Goal: Task Accomplishment & Management: Manage account settings

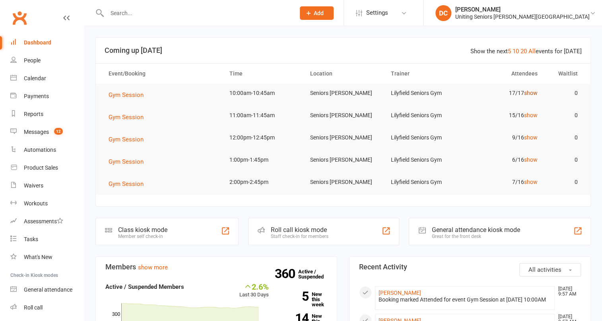
click at [532, 93] on link "show" at bounding box center [531, 93] width 14 height 6
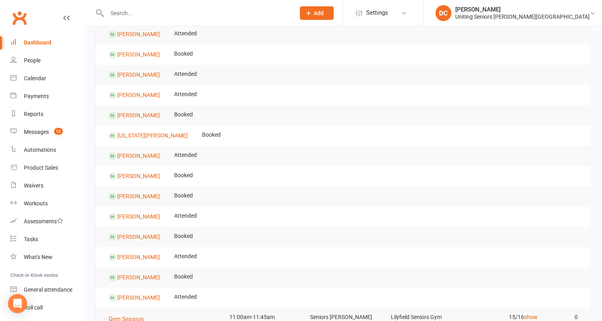
scroll to position [181, 0]
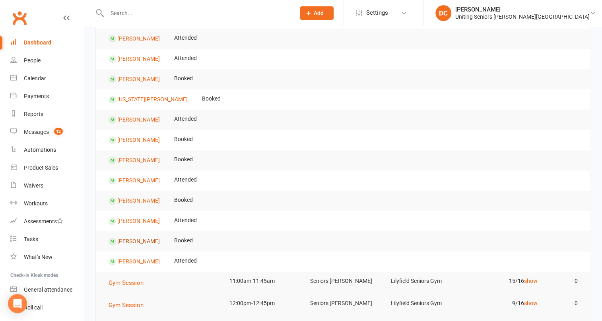
click at [138, 239] on link "[PERSON_NAME]" at bounding box center [138, 241] width 43 height 6
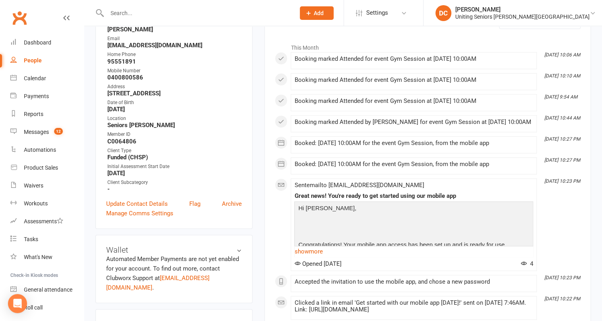
scroll to position [72, 0]
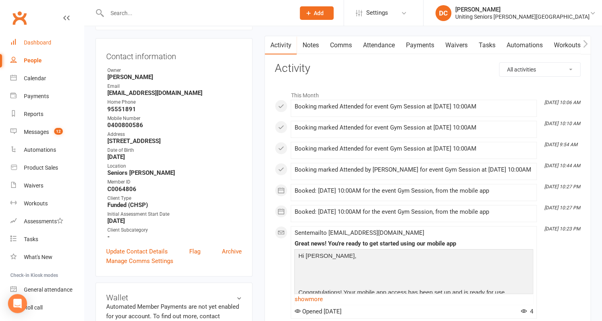
click at [37, 43] on div "Dashboard" at bounding box center [37, 42] width 27 height 6
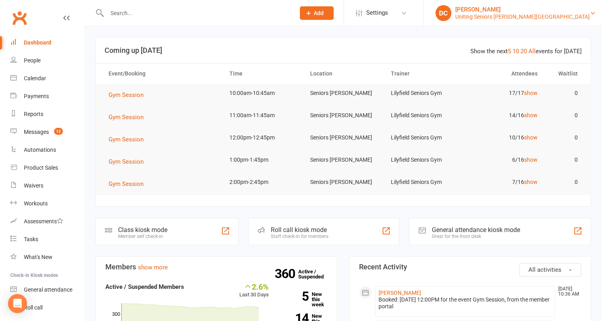
click at [560, 12] on div "[PERSON_NAME]" at bounding box center [523, 9] width 134 height 7
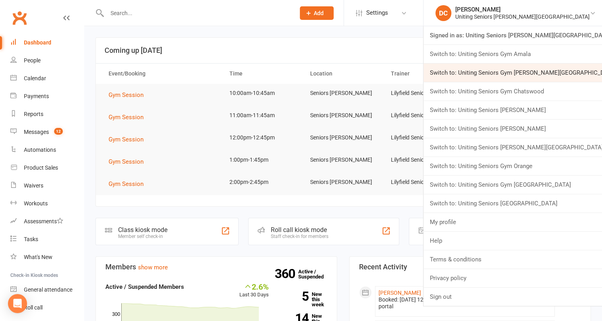
click at [588, 74] on link "Switch to: Uniting Seniors Gym [PERSON_NAME][GEOGRAPHIC_DATA]" at bounding box center [513, 73] width 179 height 18
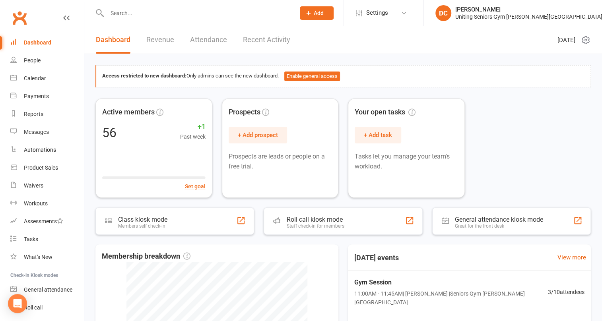
click at [216, 8] on input "text" at bounding box center [197, 13] width 185 height 11
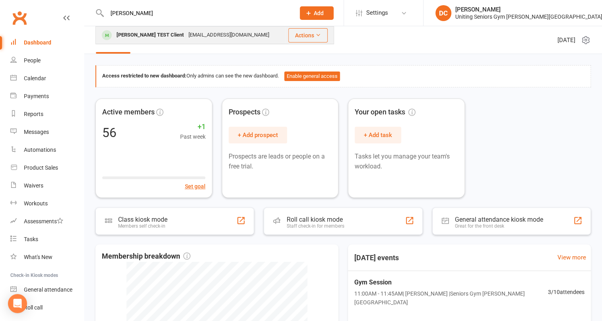
type input "[PERSON_NAME]"
click at [160, 32] on div "[PERSON_NAME] TEST Client" at bounding box center [150, 35] width 72 height 12
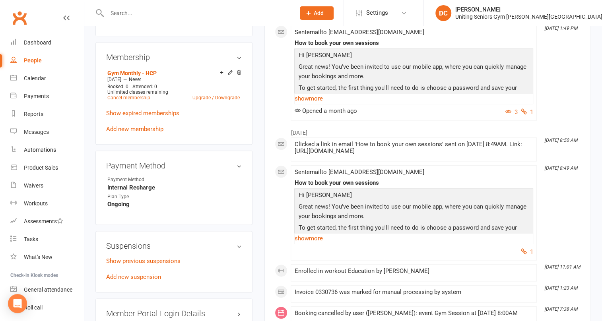
scroll to position [578, 0]
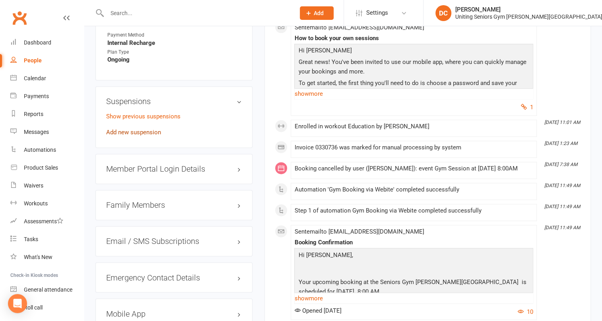
click at [142, 129] on link "Add new suspension" at bounding box center [133, 132] width 55 height 7
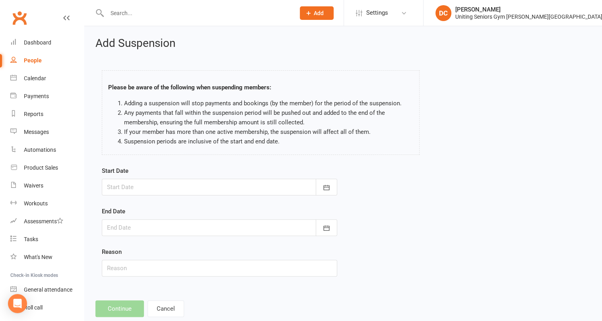
click at [229, 188] on div at bounding box center [220, 187] width 236 height 17
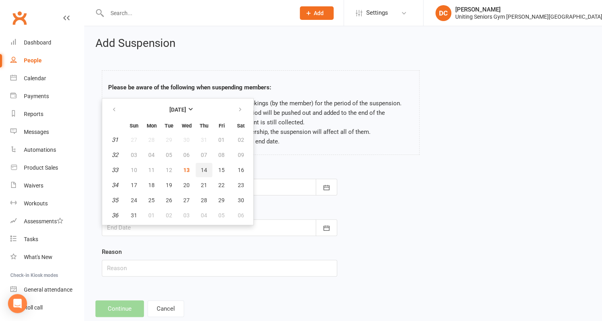
click at [201, 167] on span "14" at bounding box center [204, 170] width 6 height 6
type input "[DATE]"
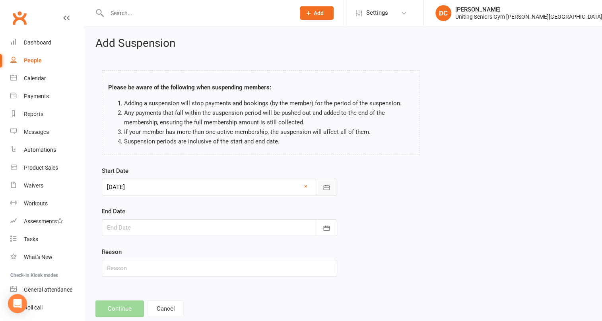
click at [329, 191] on button "button" at bounding box center [326, 187] width 21 height 17
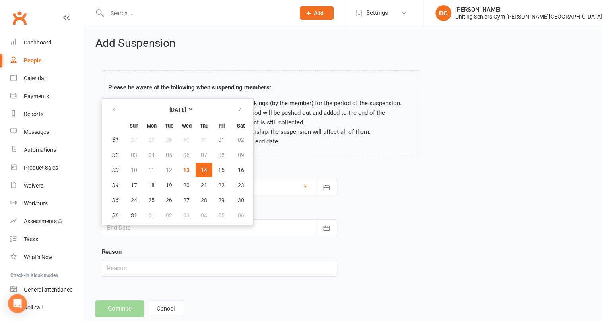
click at [367, 195] on div "Start Date [DATE] [DATE] Sun Mon Tue Wed Thu Fri Sat 31 27 28 29 30 31 01 02 32…" at bounding box center [343, 227] width 495 height 122
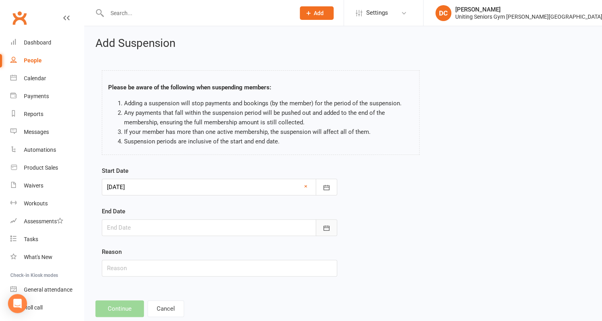
click at [326, 227] on icon "button" at bounding box center [327, 228] width 8 height 8
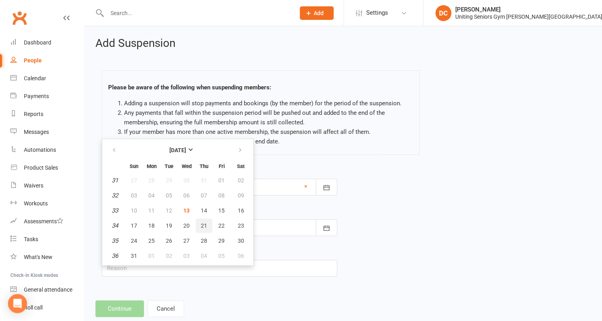
click at [205, 223] on span "21" at bounding box center [204, 226] width 6 height 6
type input "[DATE]"
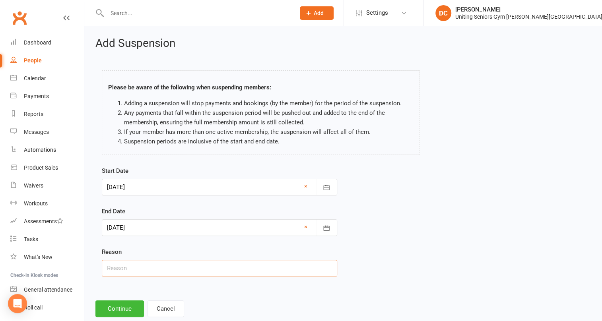
click at [150, 265] on input "text" at bounding box center [220, 268] width 236 height 17
type input "Holiday"
click at [124, 306] on button "Continue" at bounding box center [119, 309] width 49 height 17
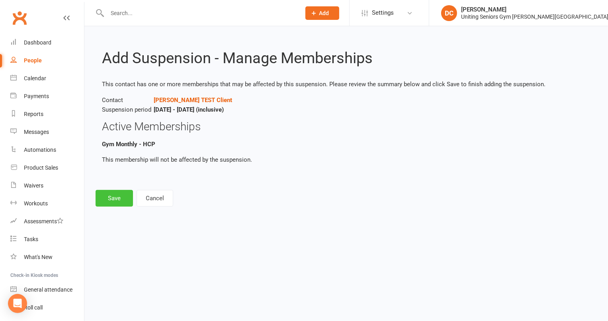
click at [121, 199] on button "Save" at bounding box center [113, 198] width 37 height 17
